Goal: Information Seeking & Learning: Check status

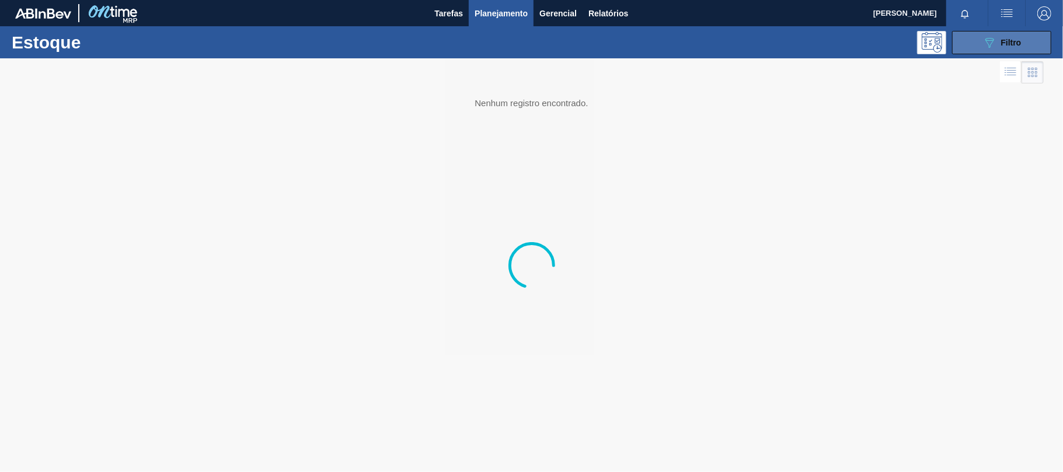
click at [962, 41] on button "089F7B8B-B2A5-4AFE-B5C0-19BA573D28AC Filtro" at bounding box center [1001, 42] width 99 height 23
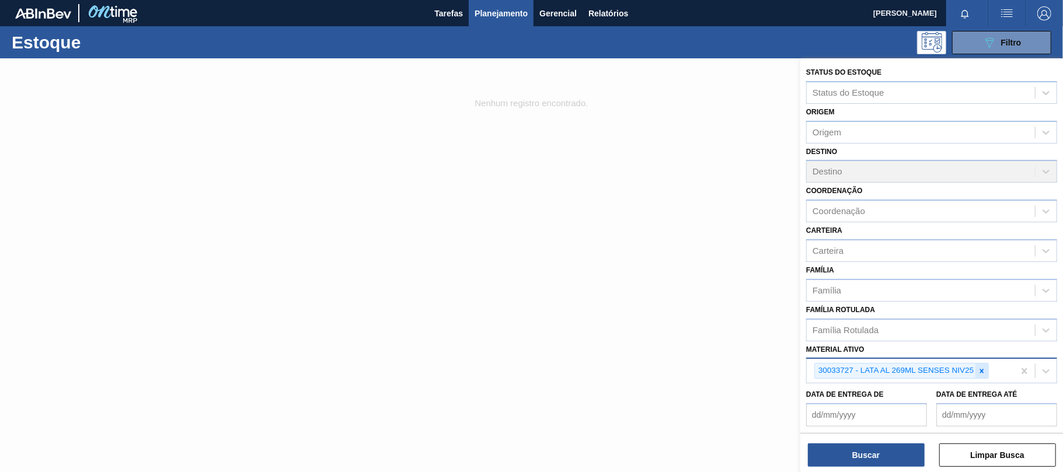
click at [983, 369] on icon at bounding box center [982, 371] width 4 height 4
paste ativo "30012346"
type ativo "30012346"
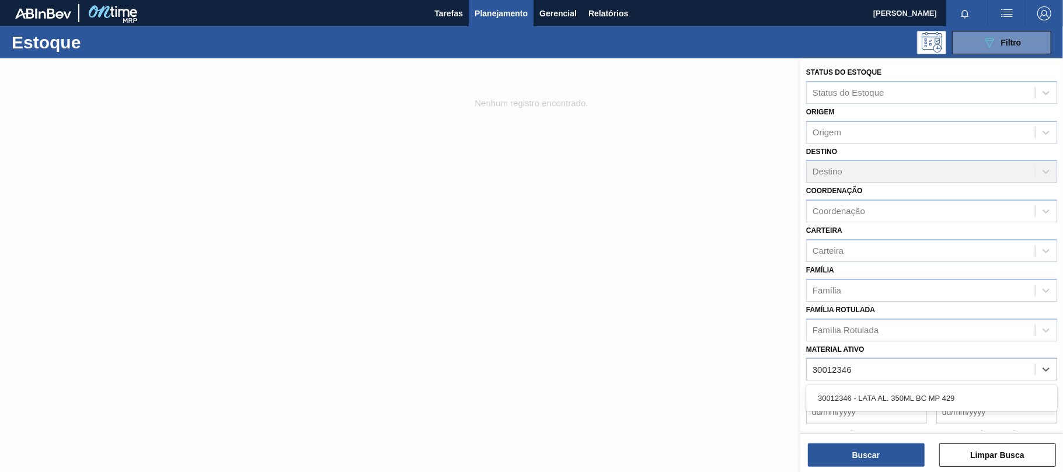
click at [913, 397] on div "30012346 - LATA AL. 350ML BC MP 429" at bounding box center [931, 398] width 251 height 22
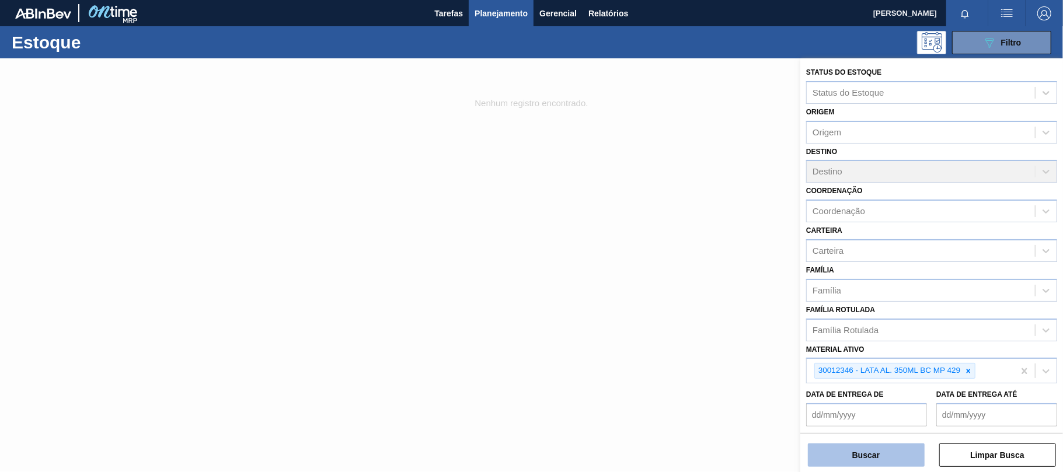
click at [885, 458] on button "Buscar" at bounding box center [866, 455] width 117 height 23
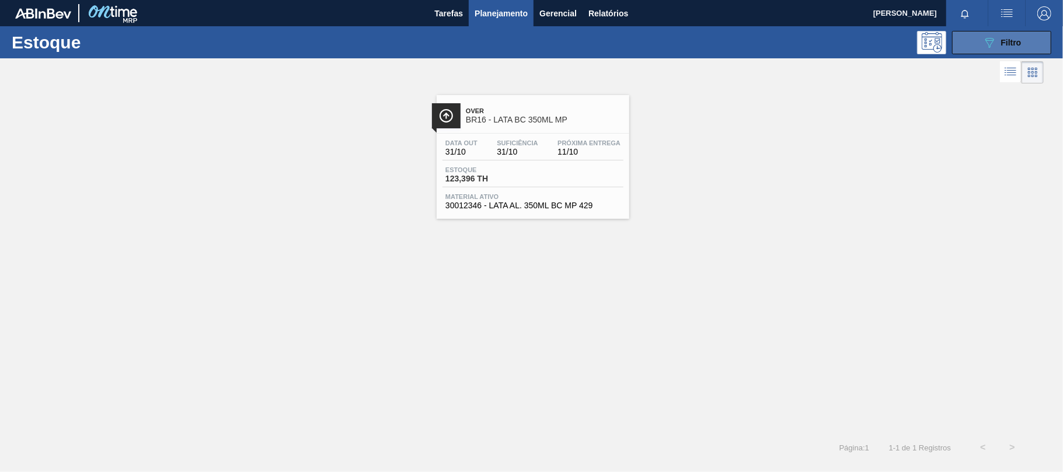
click at [1013, 38] on span "Filtro" at bounding box center [1011, 42] width 20 height 9
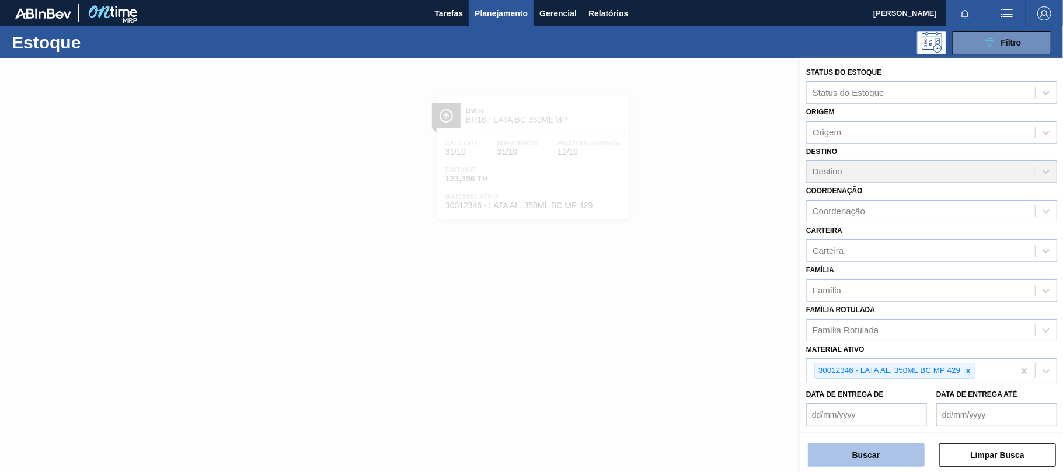
drag, startPoint x: 902, startPoint y: 446, endPoint x: 898, endPoint y: 456, distance: 11.3
click at [898, 456] on button "Buscar" at bounding box center [866, 455] width 117 height 23
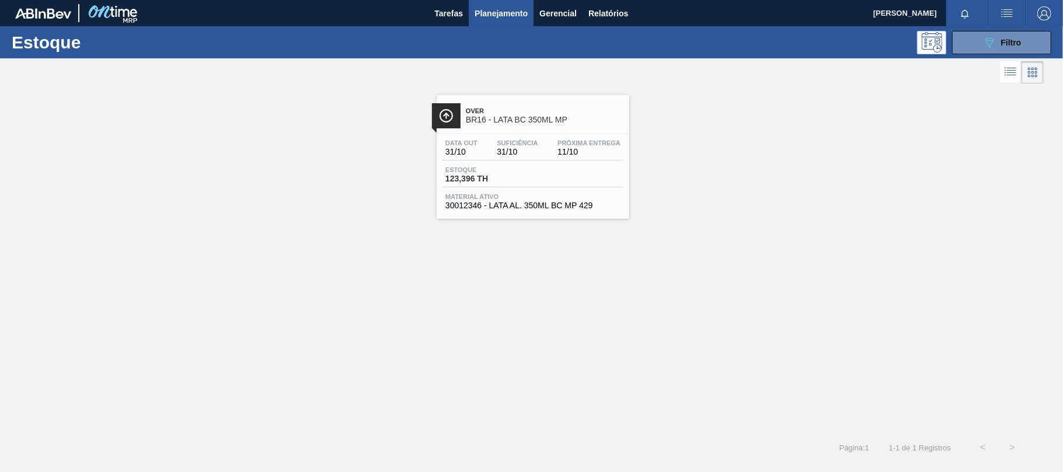
click at [596, 165] on div "Data out 31/10 Suficiência 31/10 Próxima Entrega 11/10 Estoque 123,396 TH Mater…" at bounding box center [533, 173] width 193 height 79
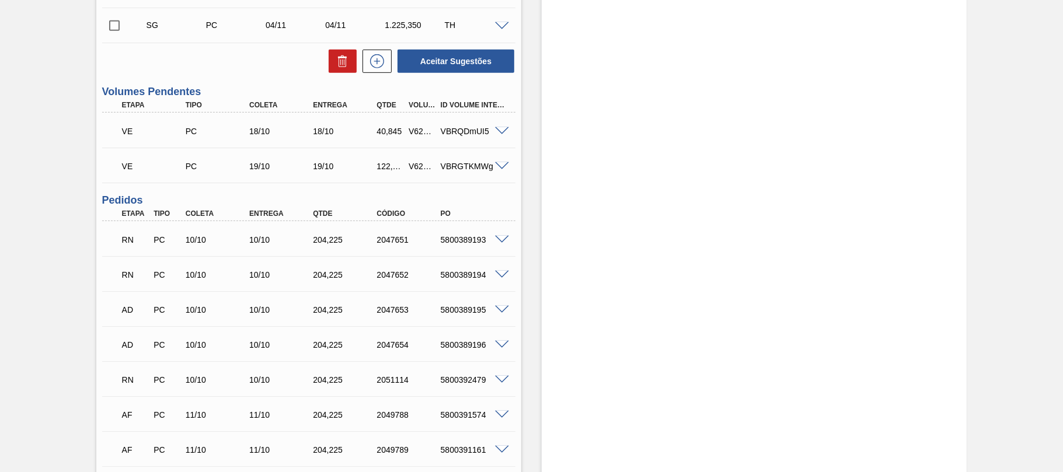
scroll to position [544, 0]
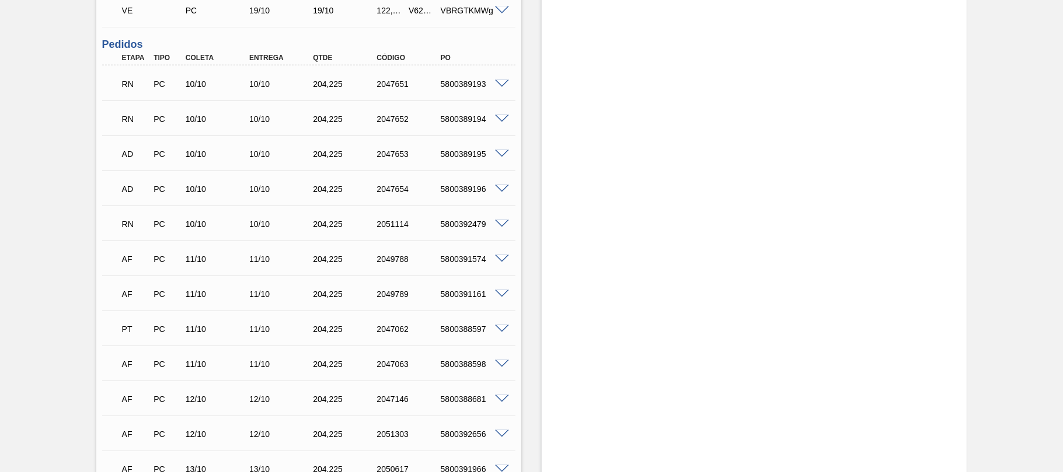
click at [465, 336] on div "PT PC 11/10 11/10 204,[PHONE_NUMBER] 5800388597" at bounding box center [305, 327] width 382 height 23
copy div "5800388597"
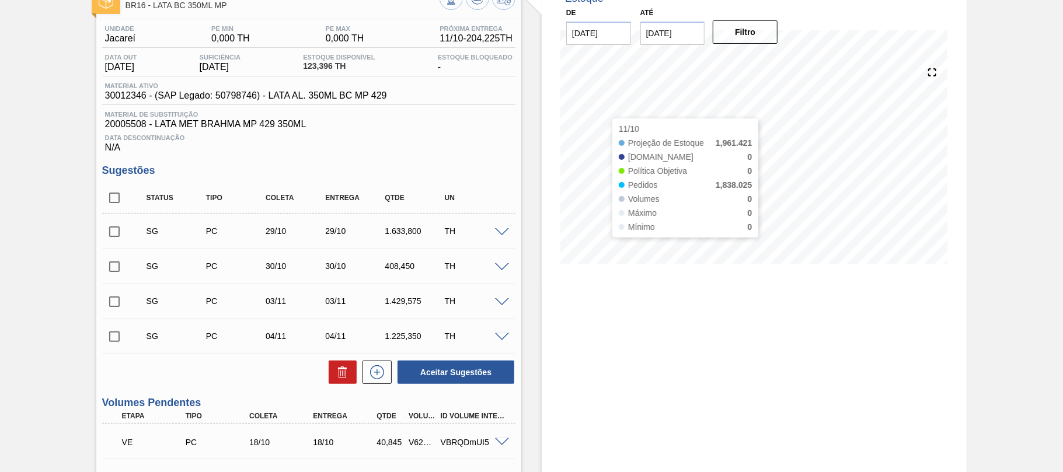
scroll to position [0, 0]
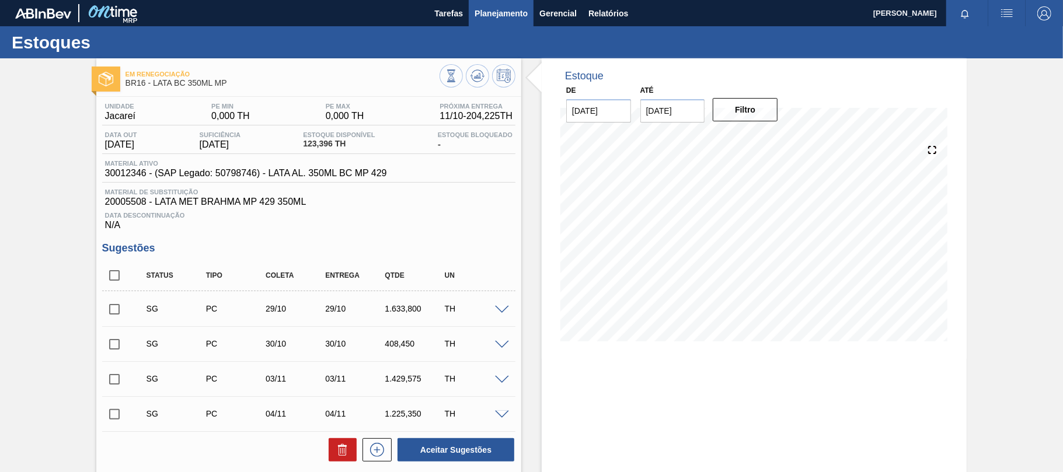
click at [498, 18] on span "Planejamento" at bounding box center [500, 13] width 53 height 14
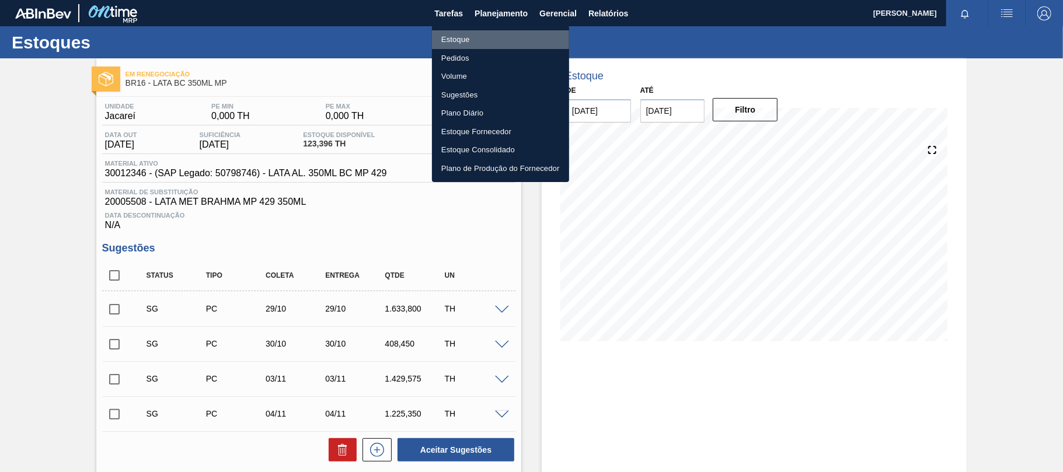
click at [484, 37] on li "Estoque" at bounding box center [500, 39] width 137 height 19
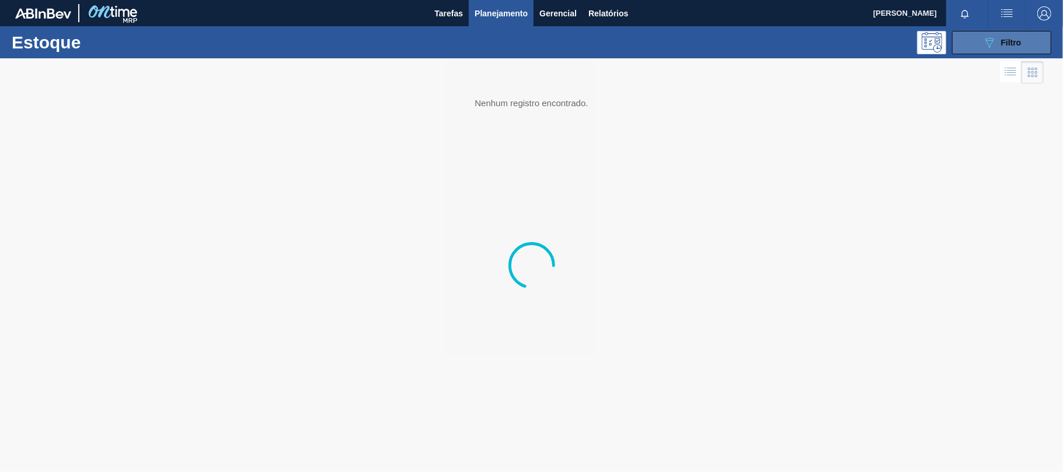
click at [1012, 39] on span "Filtro" at bounding box center [1011, 42] width 20 height 9
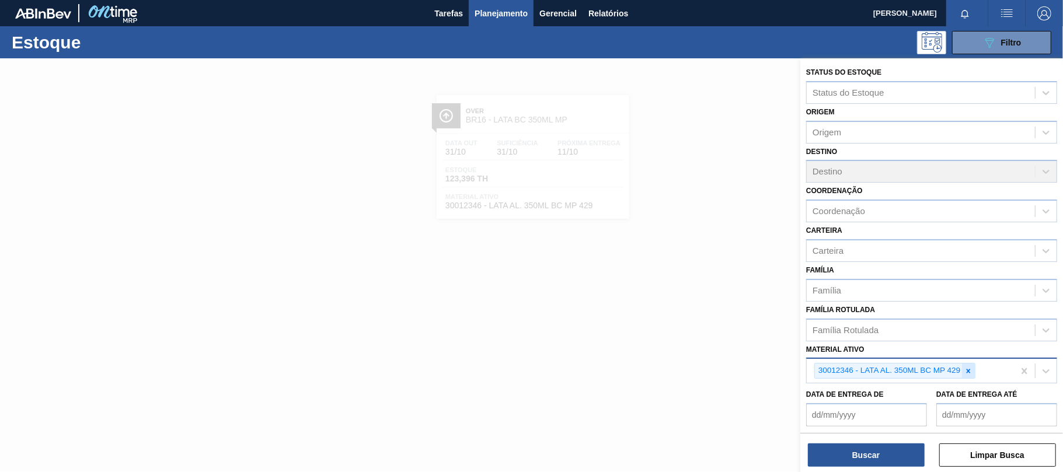
click at [970, 367] on icon at bounding box center [968, 371] width 8 height 8
paste ativo "30031883"
type ativo "30031883"
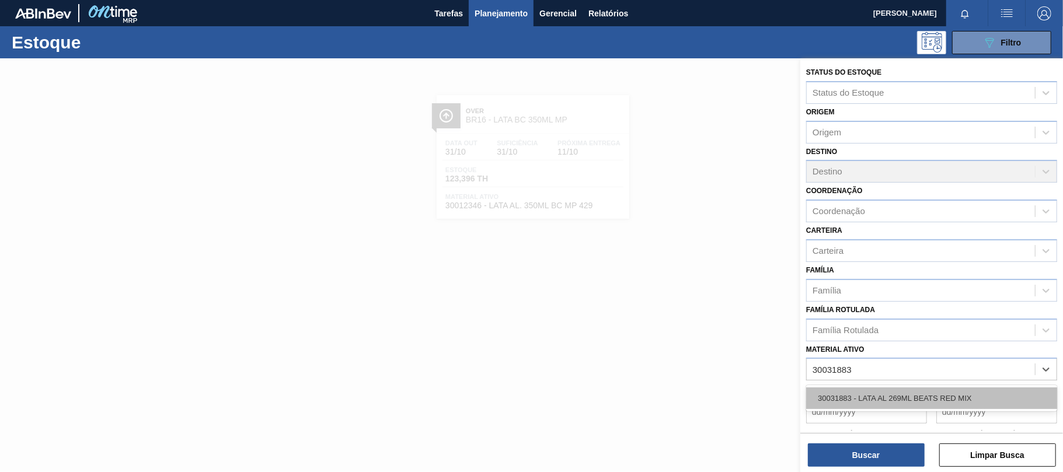
click at [902, 393] on div "30031883 - LATA AL 269ML BEATS RED MIX" at bounding box center [931, 398] width 251 height 22
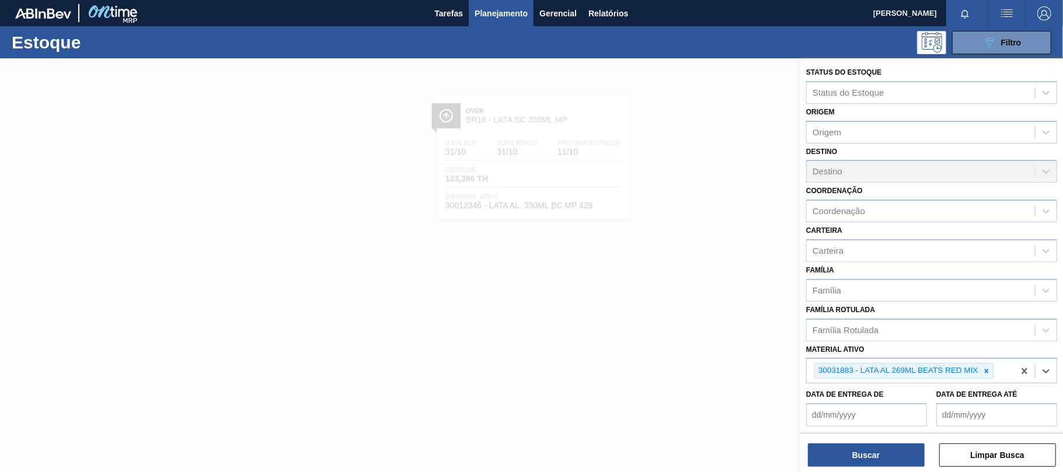
drag, startPoint x: 887, startPoint y: 462, endPoint x: 846, endPoint y: 424, distance: 56.1
click at [887, 458] on button "Buscar" at bounding box center [866, 455] width 117 height 23
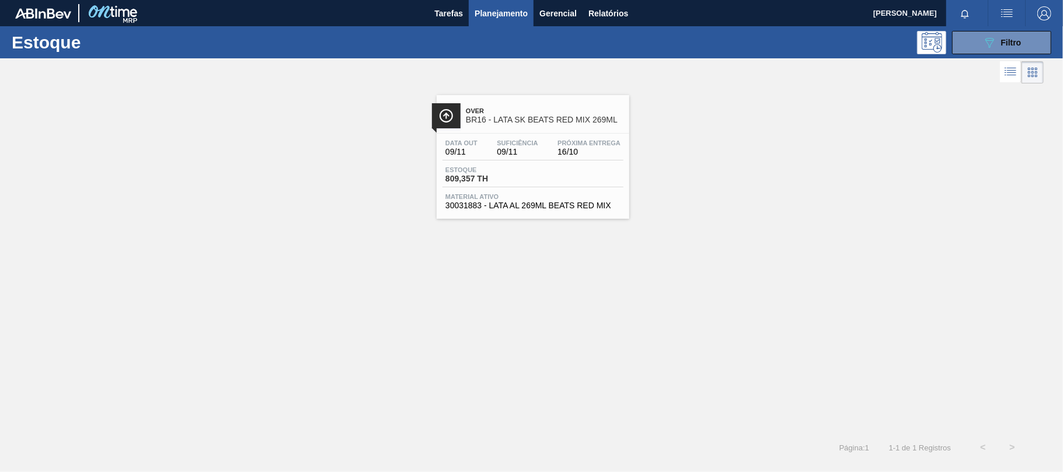
click at [567, 225] on div "Over BR16 - LATA SK BEATS RED MIX 269ML Data out 09/11 Suficiência 09/11 Próxim…" at bounding box center [531, 259] width 1063 height 347
click at [581, 176] on div "Estoque 809,357 TH" at bounding box center [532, 176] width 181 height 21
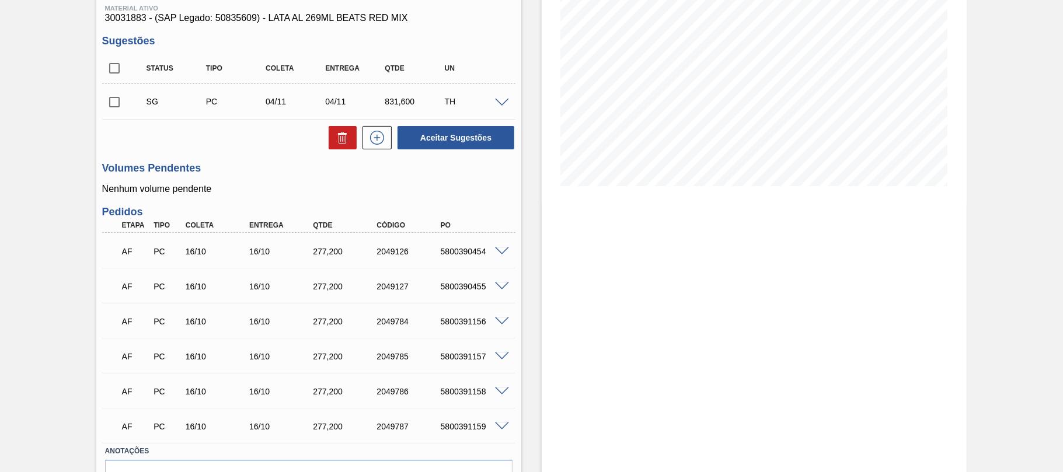
scroll to position [222, 0]
